Goal: Task Accomplishment & Management: Complete application form

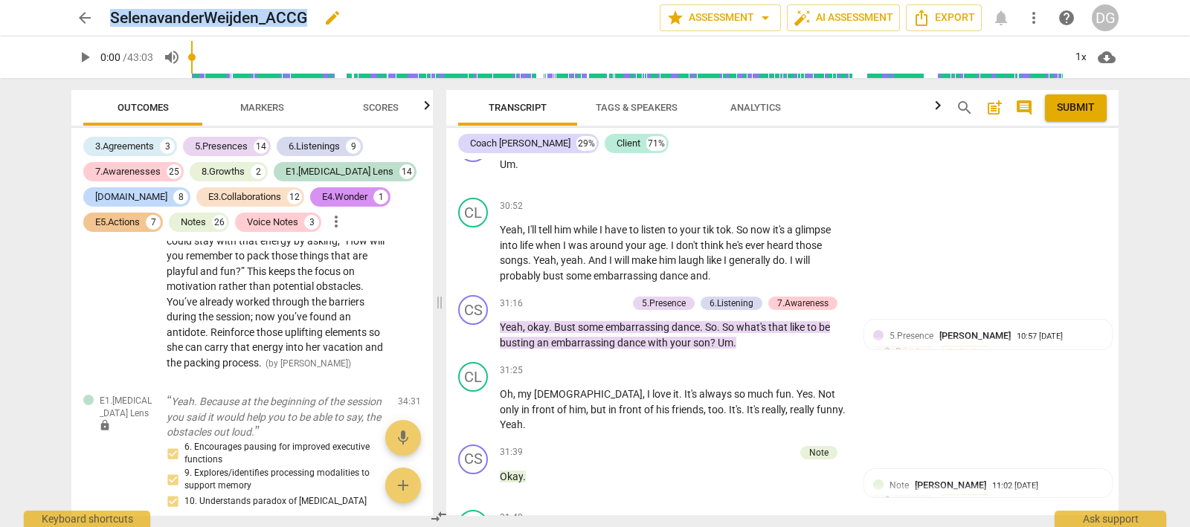
scroll to position [71, 0]
drag, startPoint x: 213, startPoint y: 10, endPoint x: 109, endPoint y: 7, distance: 104.2
click at [110, 7] on div "SelenavanderWeijden_ACCG edit" at bounding box center [379, 17] width 538 height 27
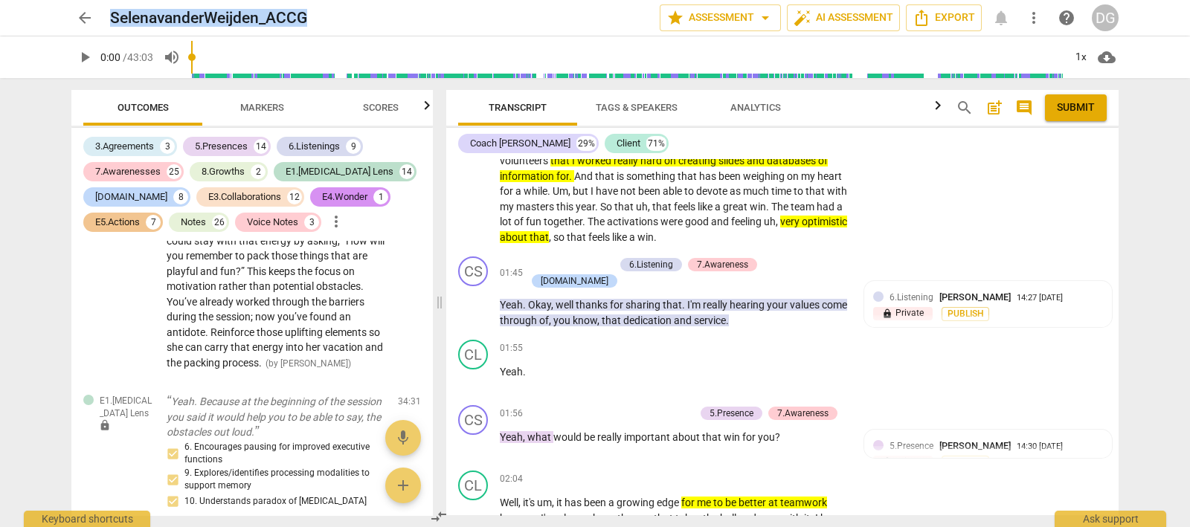
scroll to position [0, 0]
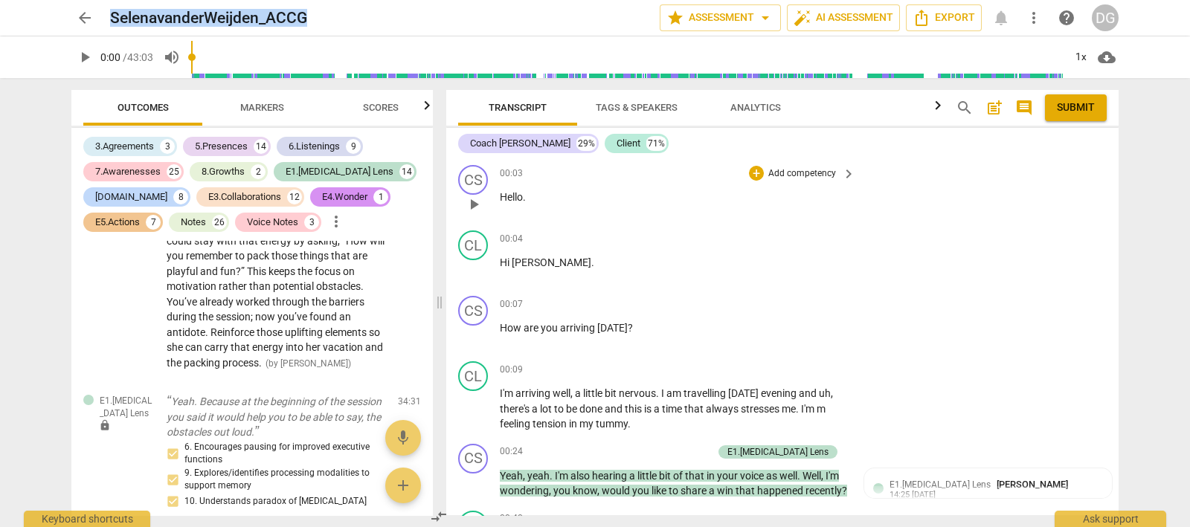
click at [666, 168] on div "00:03 + Add competency keyboard_arrow_right" at bounding box center [678, 173] width 357 height 16
click at [762, 15] on span "arrow_drop_down" at bounding box center [765, 18] width 18 height 18
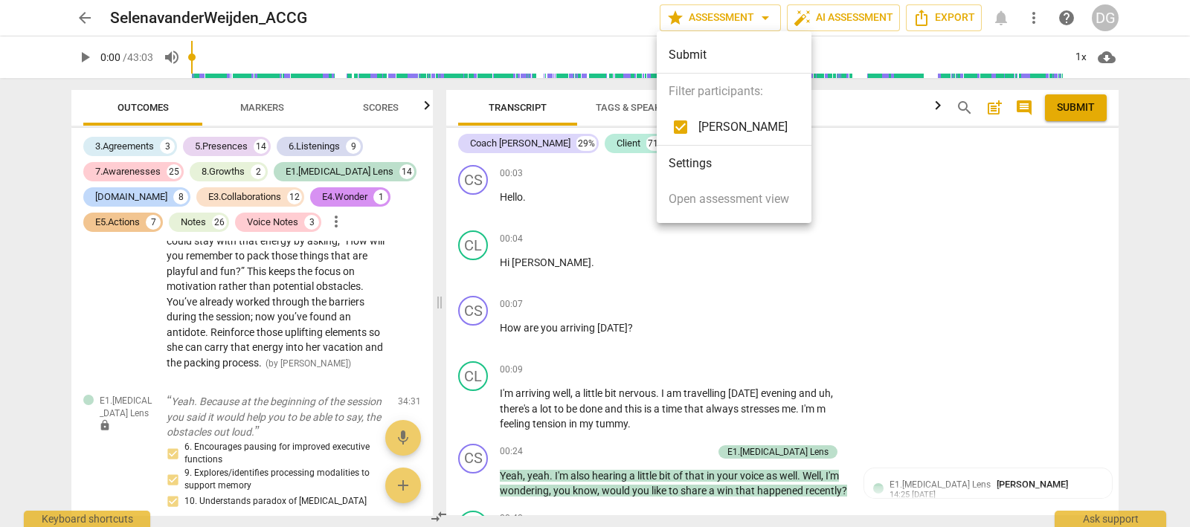
click at [893, 169] on div at bounding box center [595, 263] width 1190 height 527
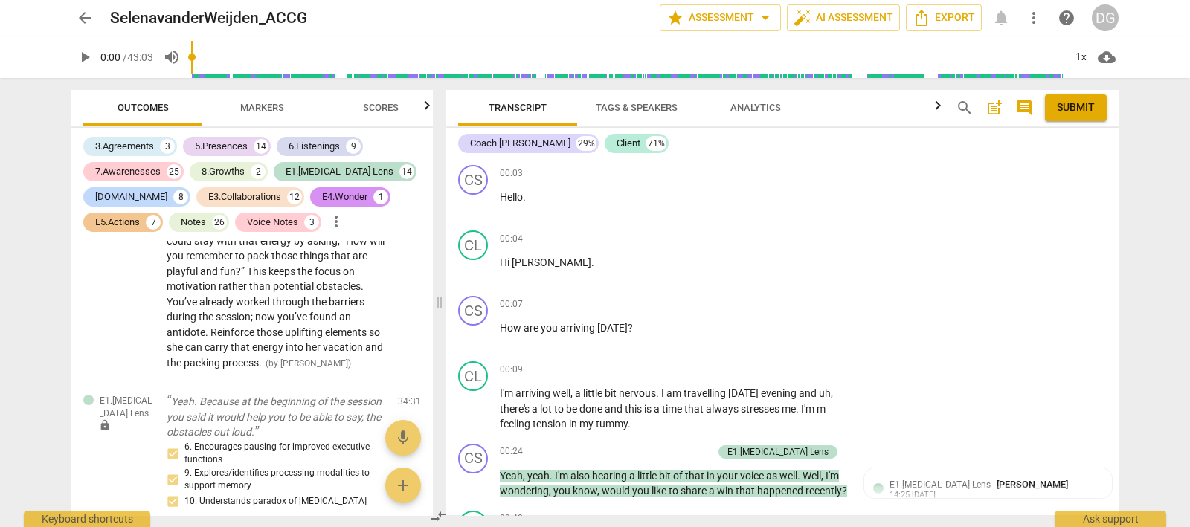
click at [994, 106] on span "post_add" at bounding box center [995, 108] width 18 height 18
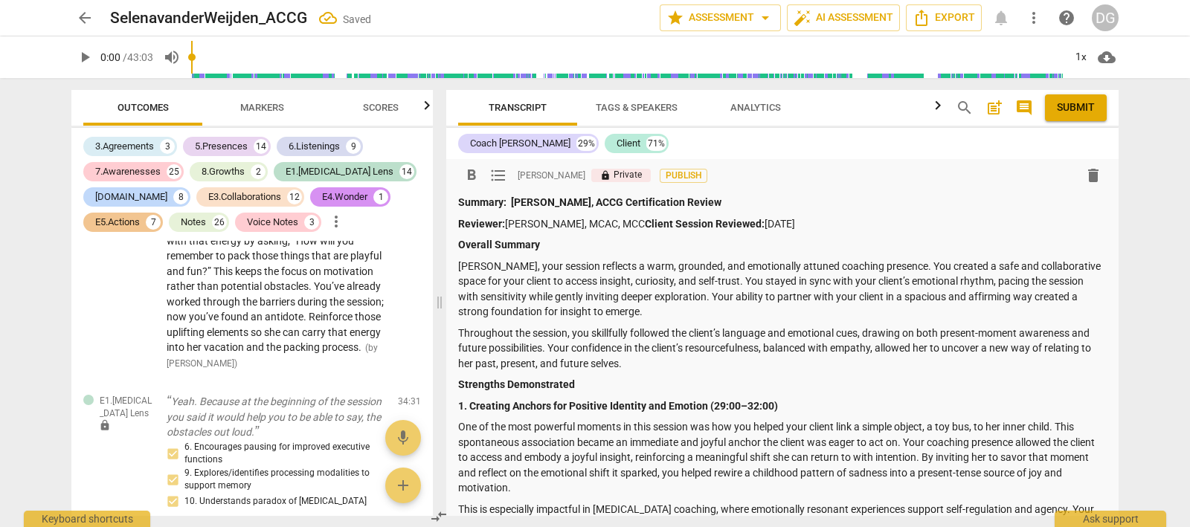
click at [513, 173] on div "format_bold format_list_bulleted [PERSON_NAME] lock Private Publish delete" at bounding box center [782, 175] width 649 height 27
click at [649, 139] on div "Coach [PERSON_NAME] 29% Client 71%" at bounding box center [782, 143] width 649 height 25
click at [81, 18] on span "arrow_back" at bounding box center [85, 18] width 18 height 18
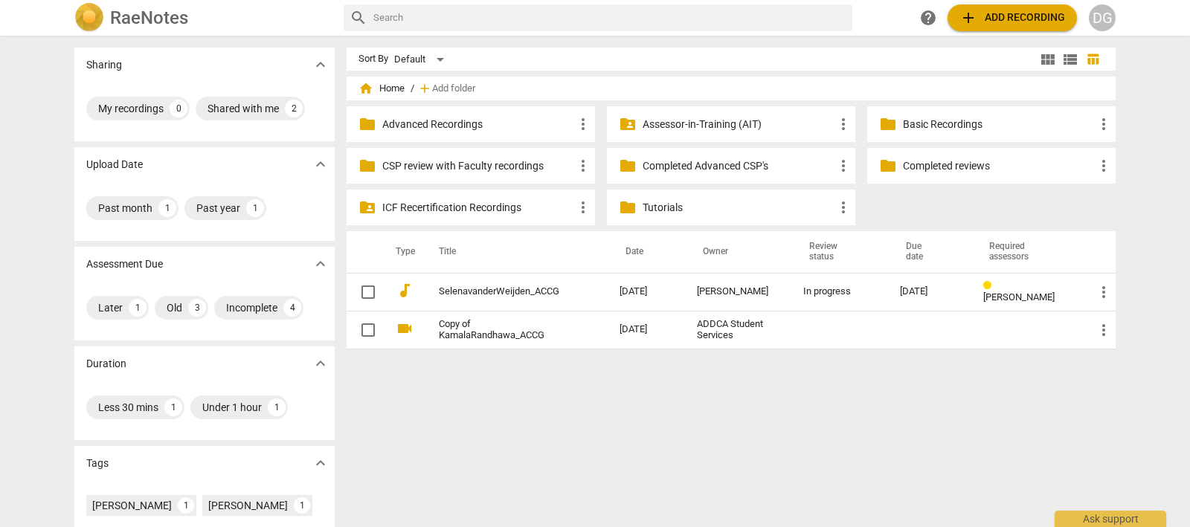
click at [897, 164] on div "folder Completed reviews more_vert" at bounding box center [991, 166] width 248 height 36
click at [904, 164] on p "Completed reviews" at bounding box center [999, 166] width 192 height 16
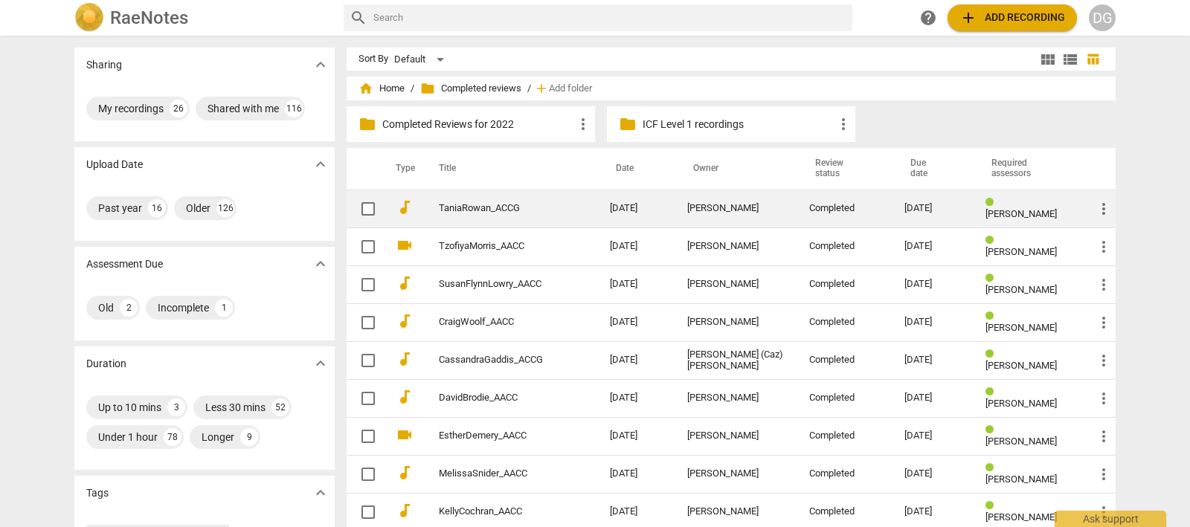
click at [478, 205] on link "TaniaRowan_ACCG" at bounding box center [498, 208] width 118 height 11
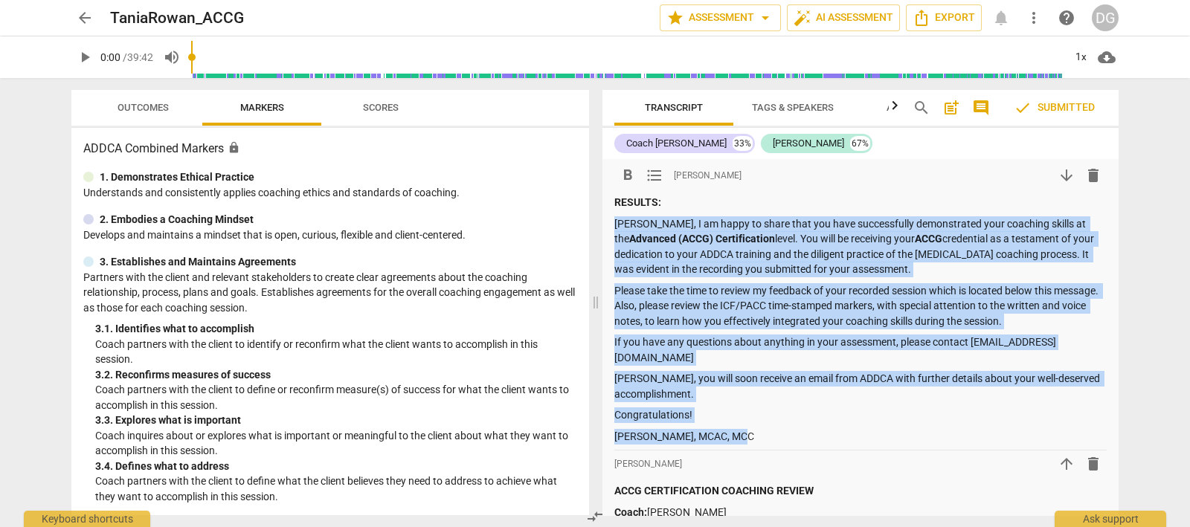
drag, startPoint x: 614, startPoint y: 225, endPoint x: 771, endPoint y: 425, distance: 254.4
click at [771, 425] on div "RESULTS: [PERSON_NAME], I am happy to share that you have successfully demonstr…" at bounding box center [860, 319] width 492 height 249
copy div "[PERSON_NAME], I am happy to share that you have successfully demonstrated your…"
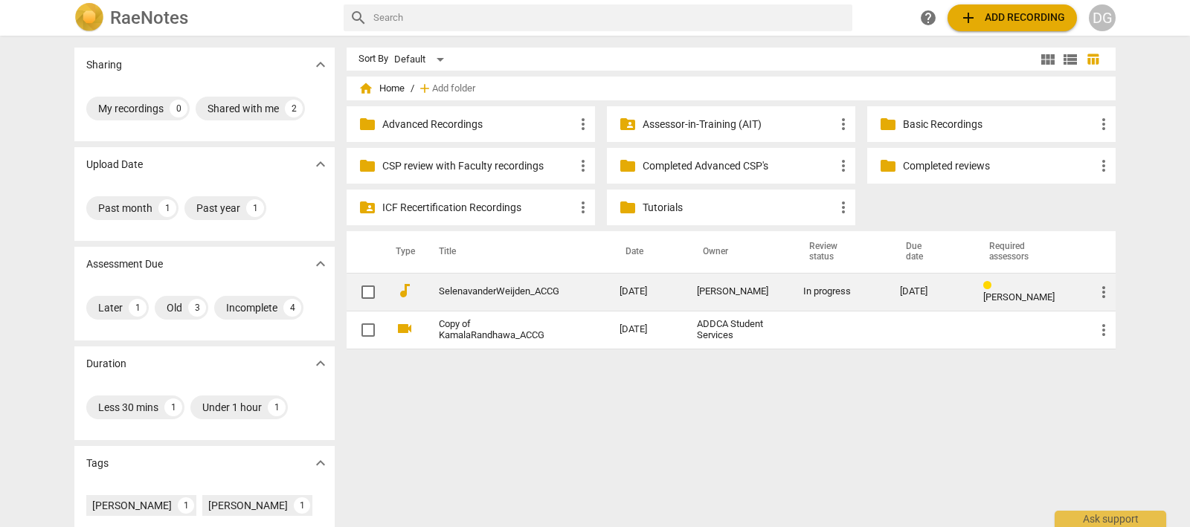
click at [480, 289] on link "SelenavanderWeijden_ACCG" at bounding box center [502, 291] width 127 height 11
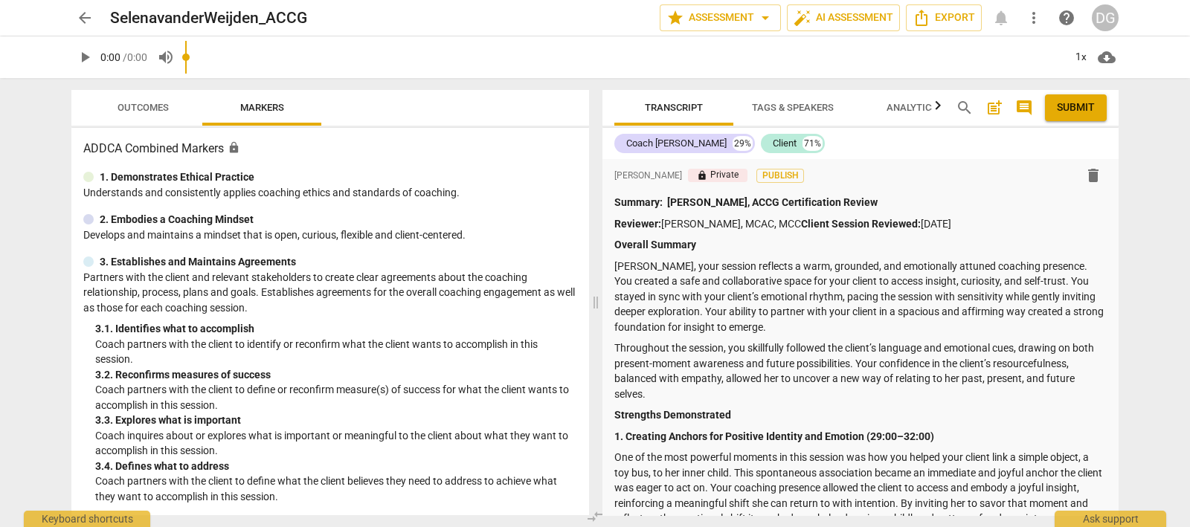
click at [991, 103] on span "post_add" at bounding box center [995, 108] width 18 height 18
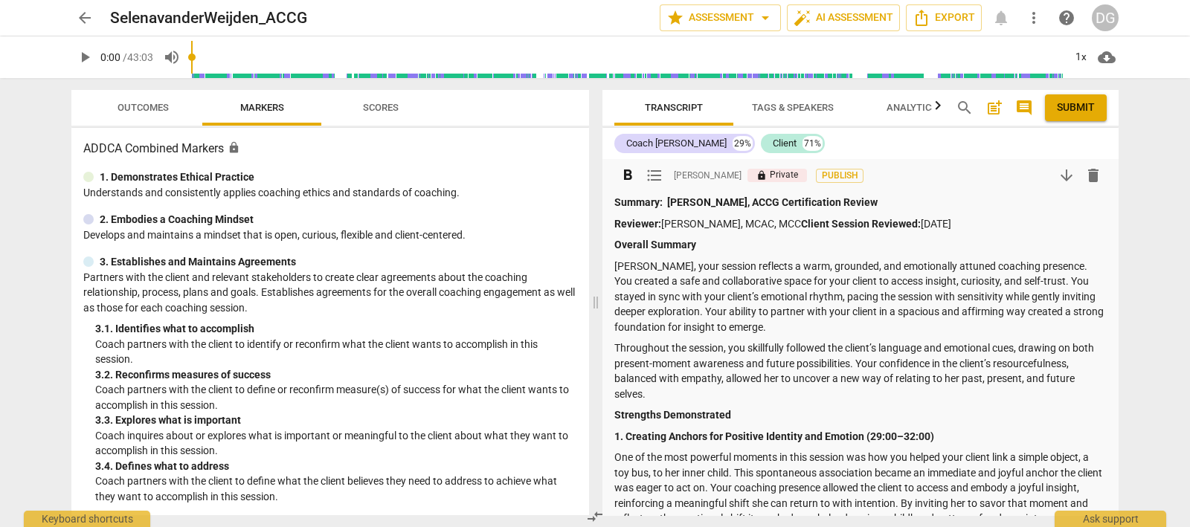
click at [1026, 167] on div "format_bold format_list_bulleted [PERSON_NAME] lock Private Publish arrow_downw…" at bounding box center [860, 175] width 492 height 27
click at [1060, 177] on span "arrow_downward" at bounding box center [1067, 176] width 18 height 18
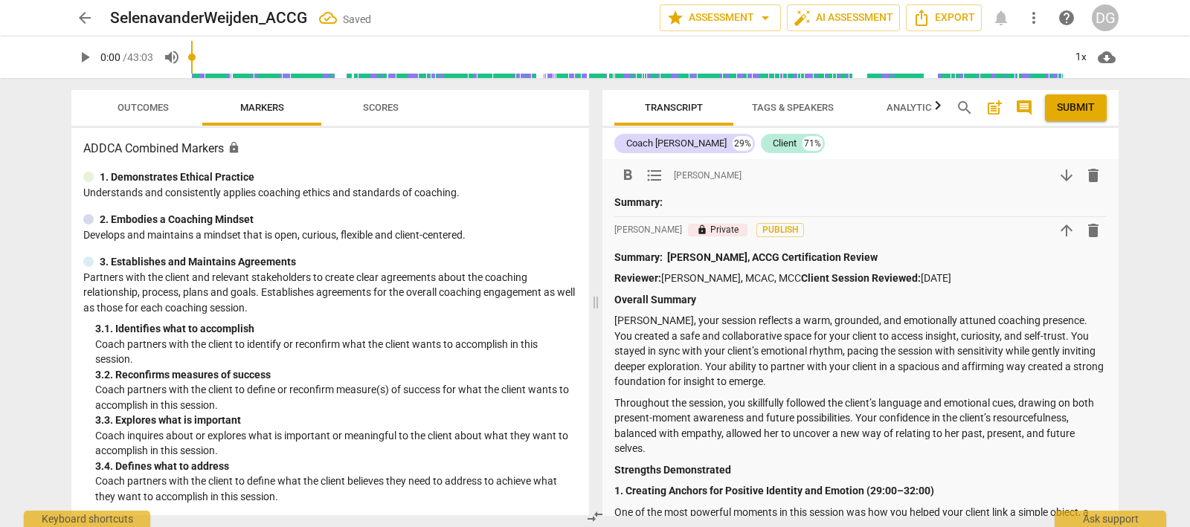
click at [672, 202] on p "Summary:" at bounding box center [860, 203] width 492 height 16
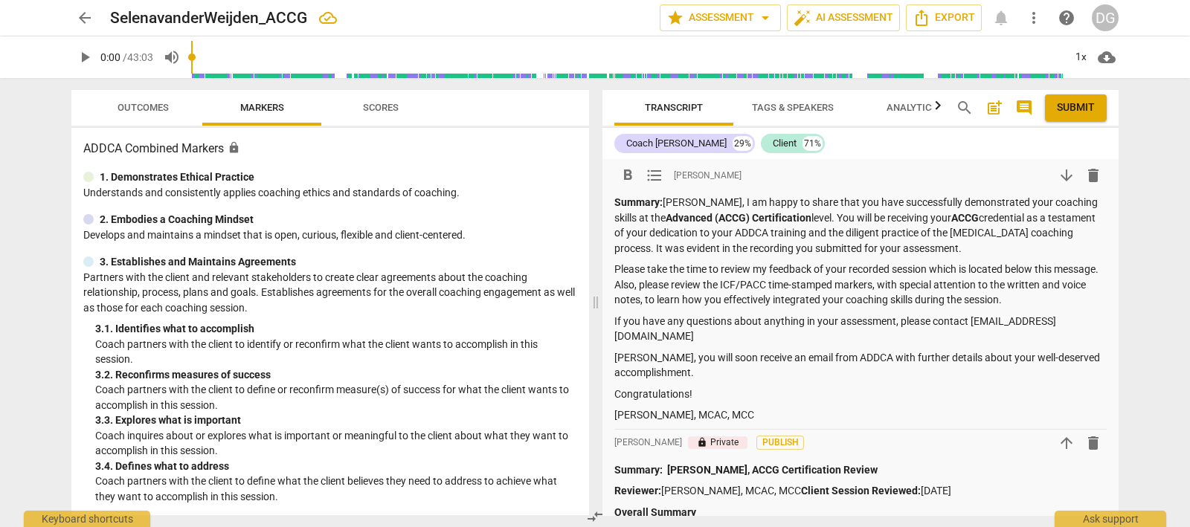
click at [1067, 108] on span "Submit" at bounding box center [1076, 107] width 38 height 15
